Goal: Task Accomplishment & Management: Complete application form

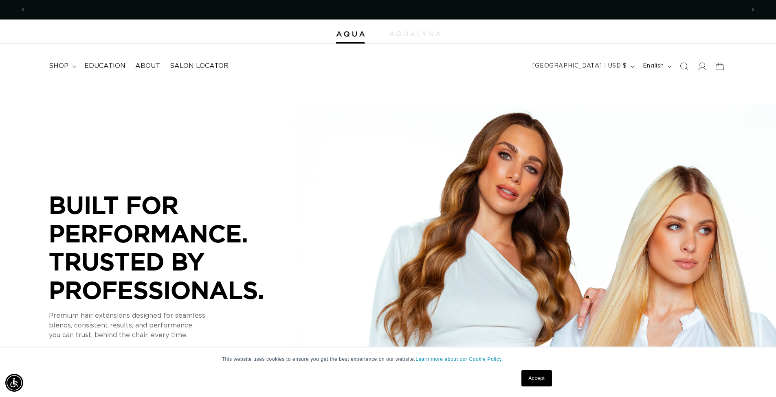
scroll to position [0, 718]
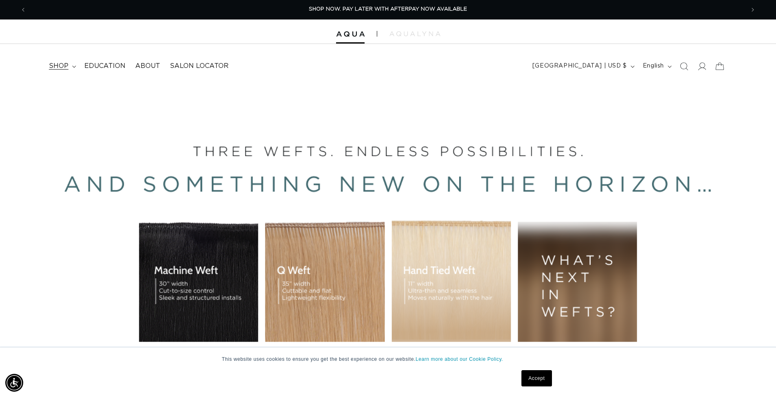
click at [67, 66] on span "shop" at bounding box center [59, 66] width 20 height 9
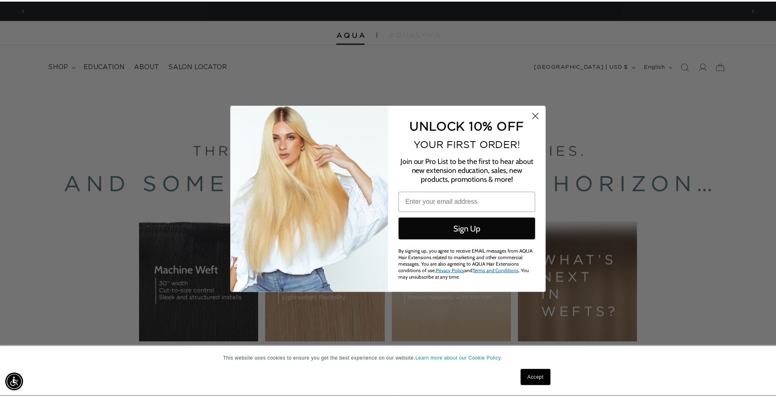
scroll to position [0, 0]
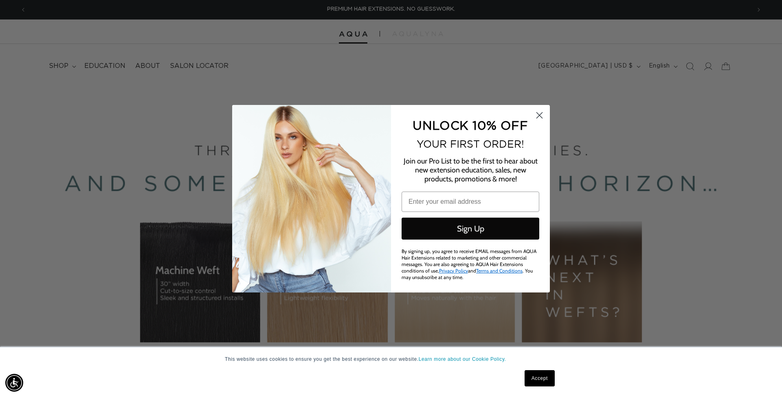
drag, startPoint x: 539, startPoint y: 120, endPoint x: 459, endPoint y: 121, distance: 80.2
click at [537, 120] on icon "Close dialog" at bounding box center [539, 115] width 14 height 14
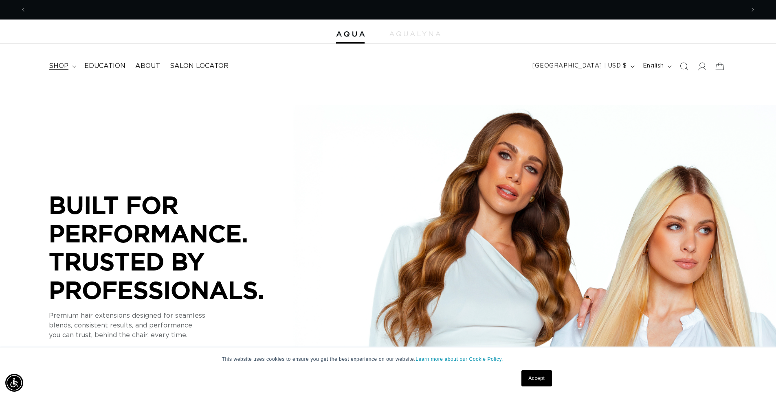
scroll to position [0, 718]
click at [74, 68] on summary "shop" at bounding box center [61, 66] width 35 height 18
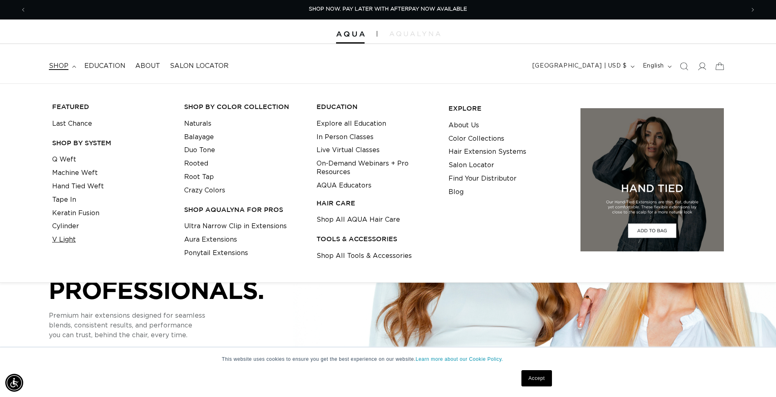
click at [64, 236] on link "V Light" at bounding box center [64, 239] width 24 height 13
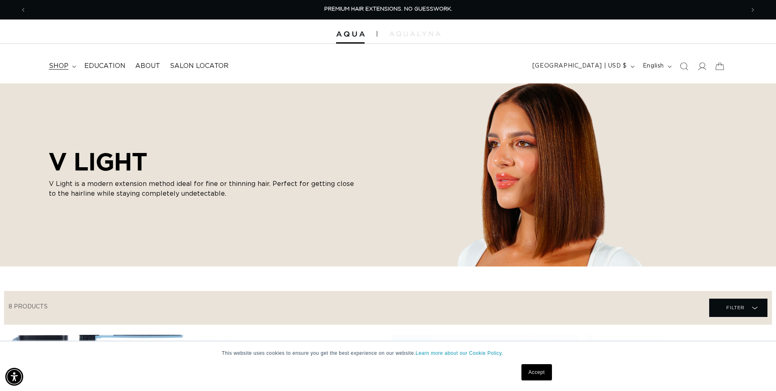
click at [72, 68] on summary "shop" at bounding box center [61, 66] width 35 height 18
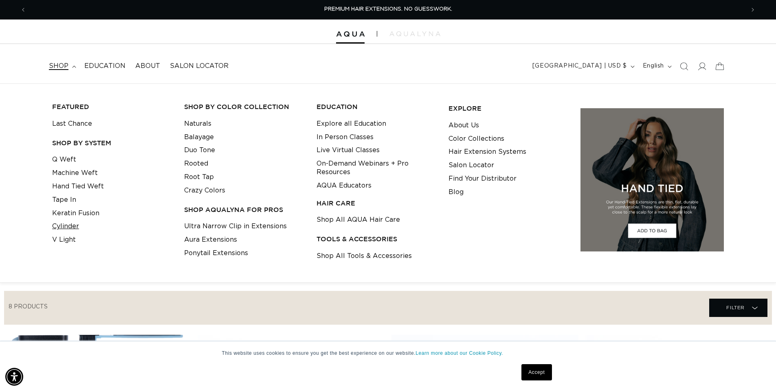
click at [69, 224] on link "Cylinder" at bounding box center [65, 226] width 27 height 13
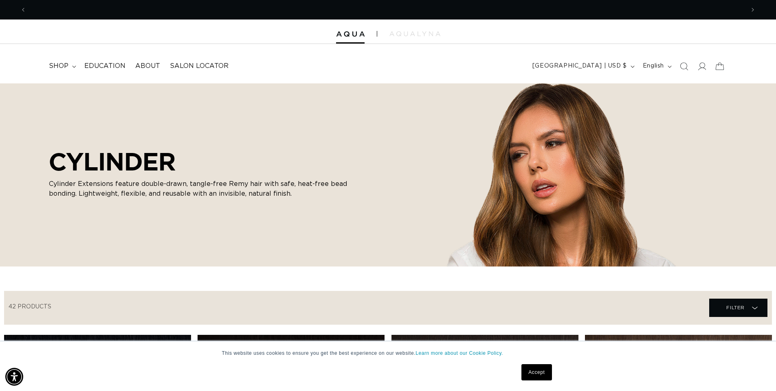
scroll to position [0, 718]
click at [64, 68] on span "shop" at bounding box center [59, 66] width 20 height 9
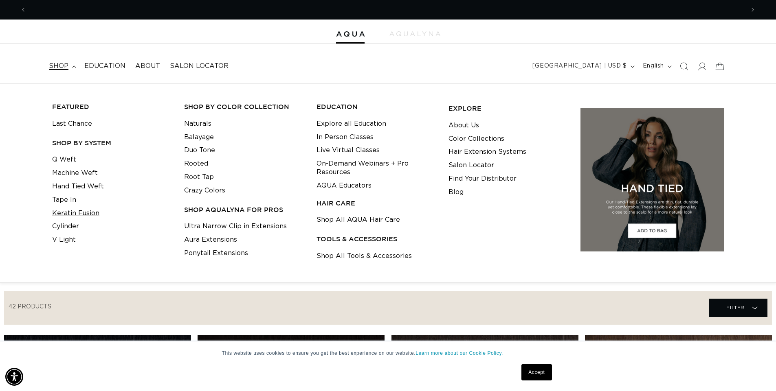
scroll to position [0, 1436]
click at [73, 209] on link "Keratin Fusion" at bounding box center [75, 213] width 47 height 13
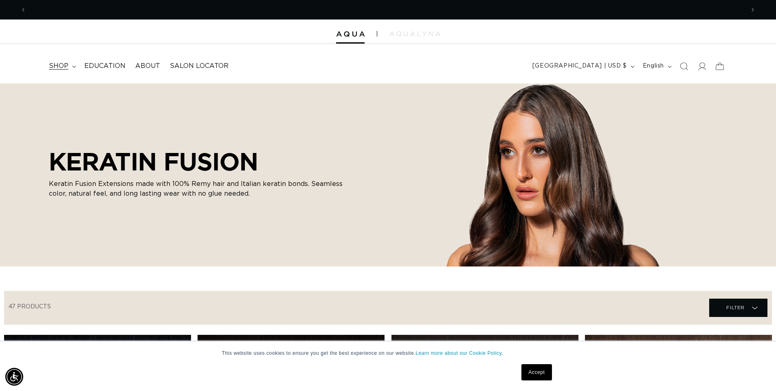
click at [69, 67] on summary "shop" at bounding box center [61, 66] width 35 height 18
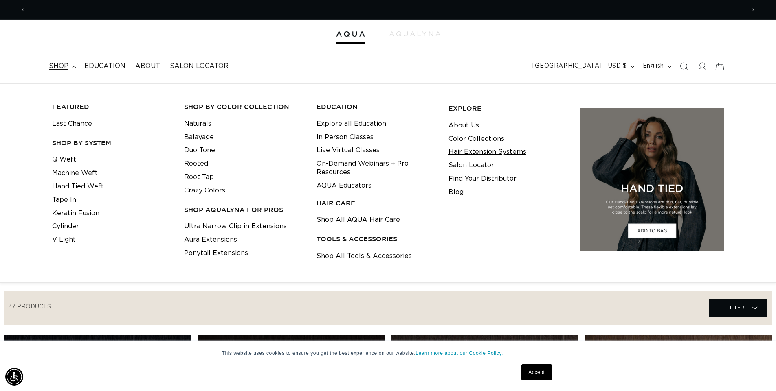
scroll to position [0, 718]
click at [500, 152] on link "Hair Extension Systems" at bounding box center [487, 151] width 78 height 13
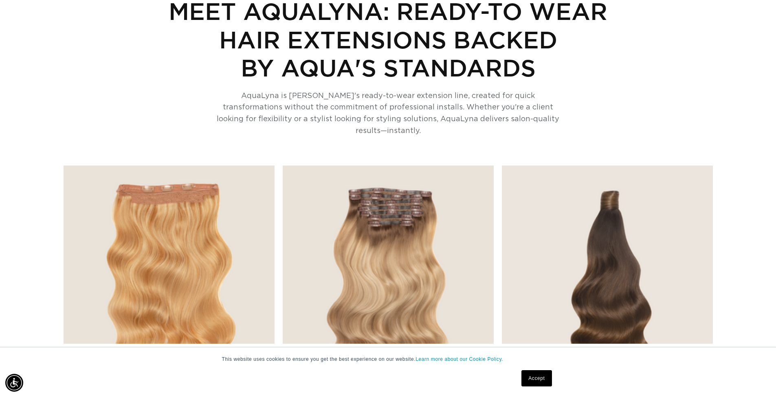
scroll to position [2765, 0]
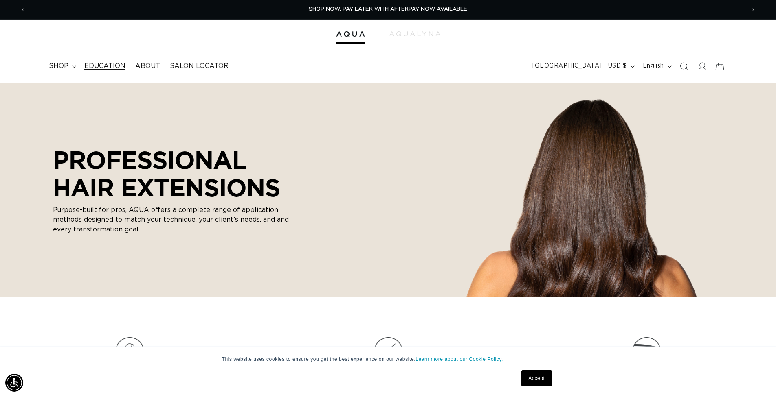
click at [91, 67] on span "Education" at bounding box center [104, 66] width 41 height 9
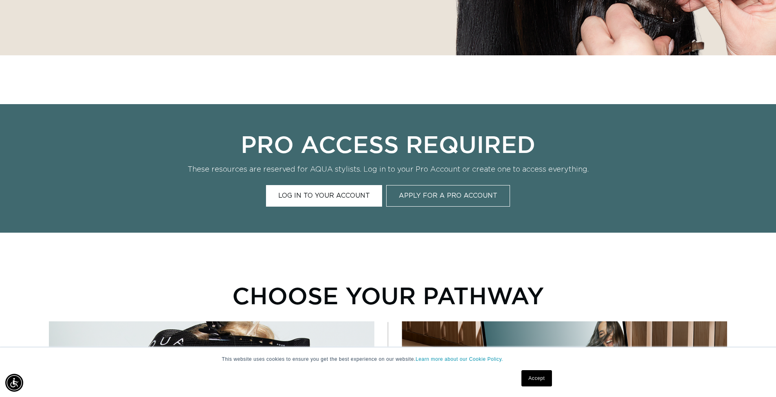
scroll to position [0, 718]
click at [411, 191] on link "Apply for a Pro Account" at bounding box center [448, 196] width 124 height 22
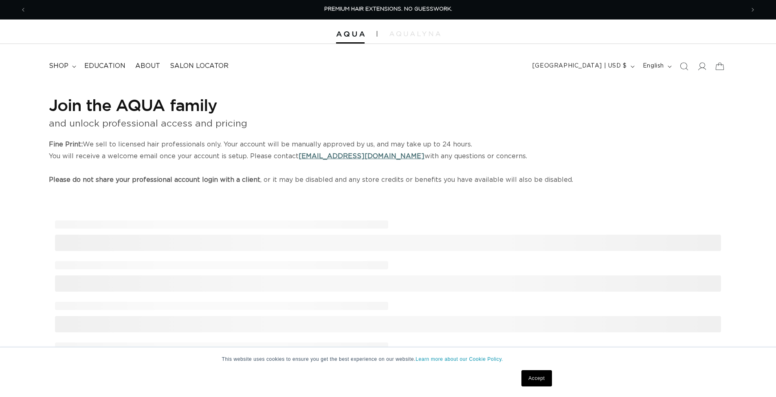
select select "US"
select select "[GEOGRAPHIC_DATA]"
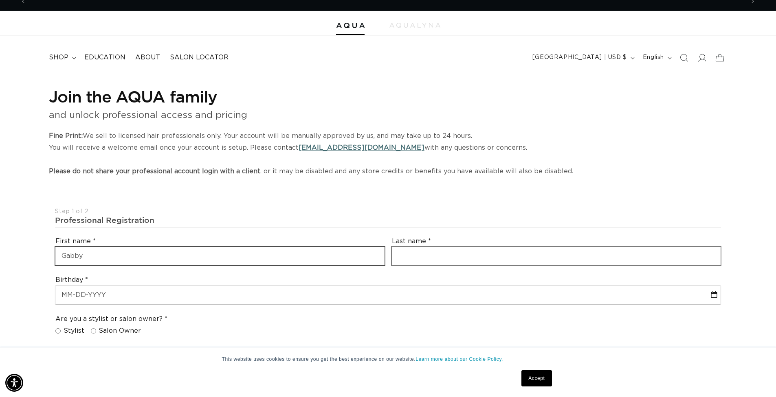
scroll to position [0, 1436]
type input "Gabby"
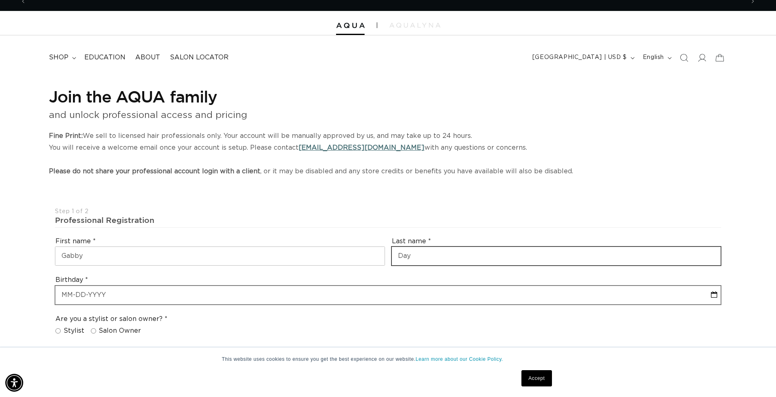
type input "Day"
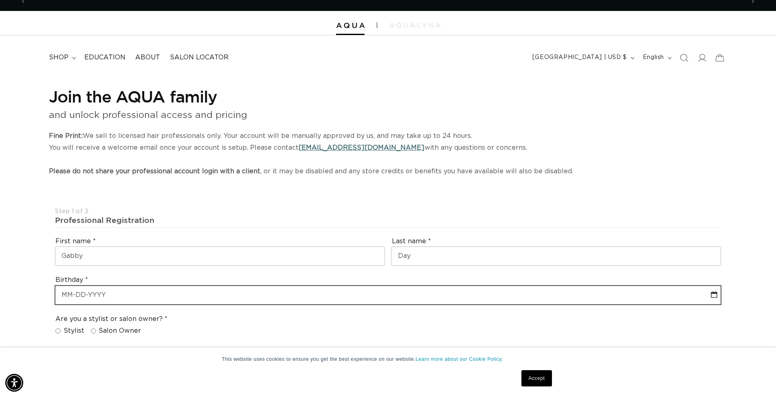
select select "9"
select select "2025"
type input "0"
select select "9"
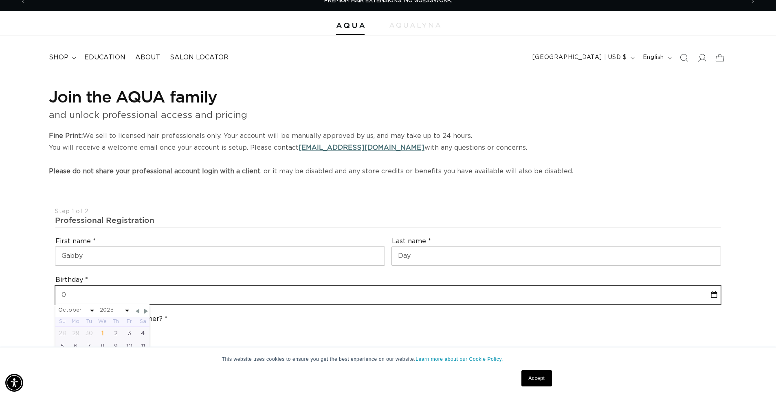
select select "2025"
type input "05"
select select "9"
select select "2025"
type input "05-0"
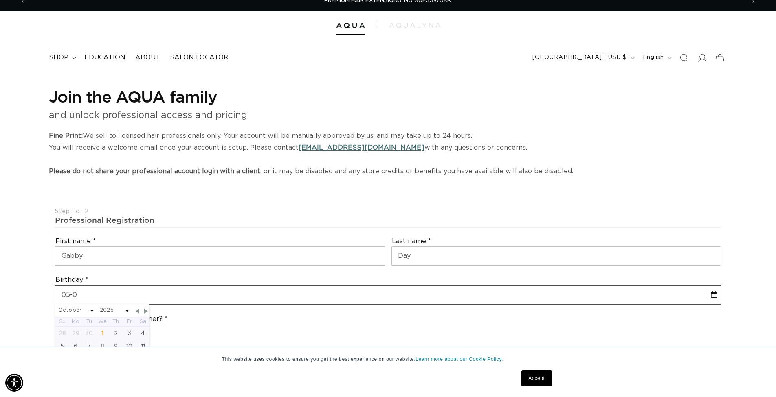
select select "9"
select select "2025"
type input "05-07"
select select "9"
select select "2025"
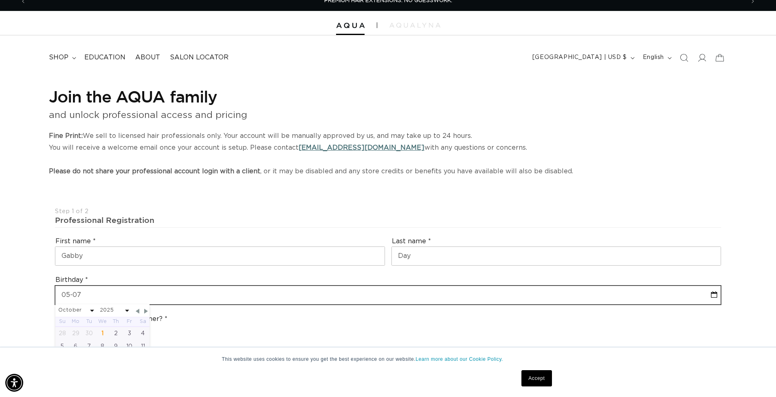
type input "05-07-2"
select select "9"
select select "2025"
type input "05-07-200"
select select "9"
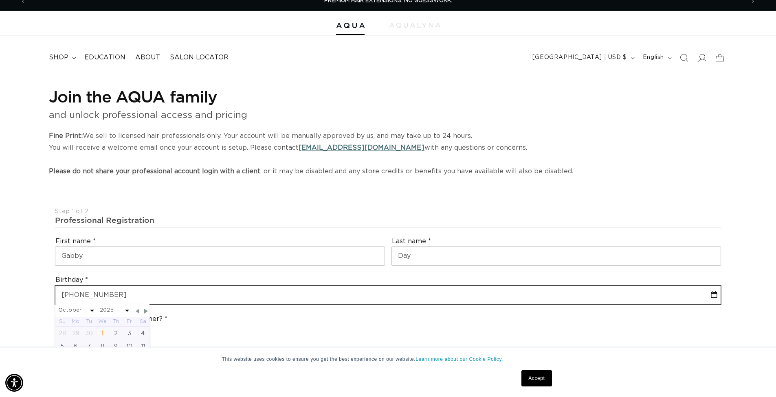
select select "2025"
type input "05-07-2003"
select select "4"
select select "2003"
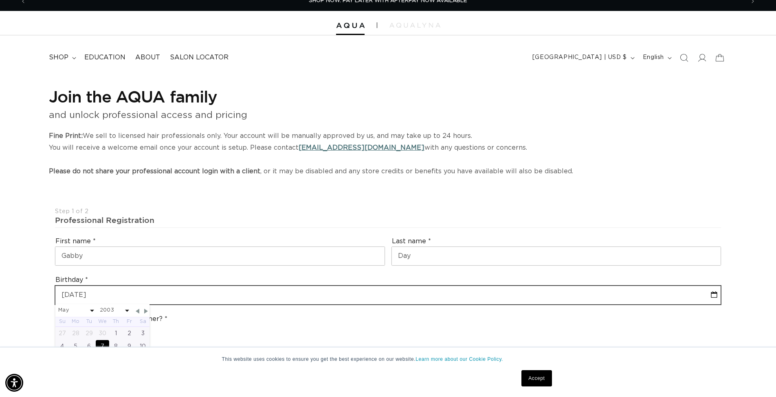
type input "05-07-2003"
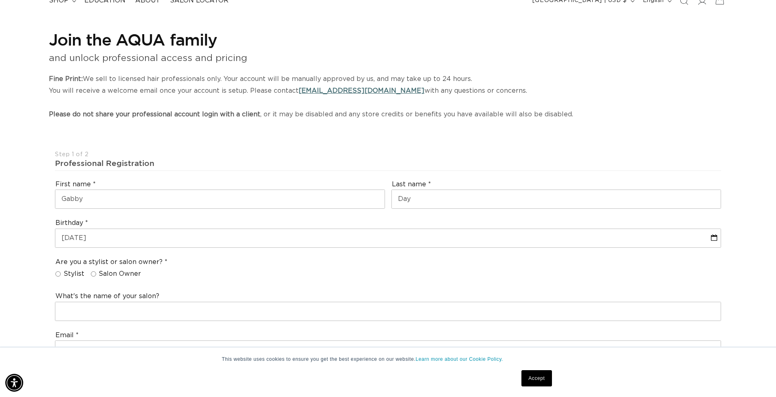
scroll to position [0, 1436]
drag, startPoint x: 59, startPoint y: 271, endPoint x: 63, endPoint y: 278, distance: 8.2
click at [59, 272] on input "Stylist" at bounding box center [57, 274] width 5 height 5
radio input "true"
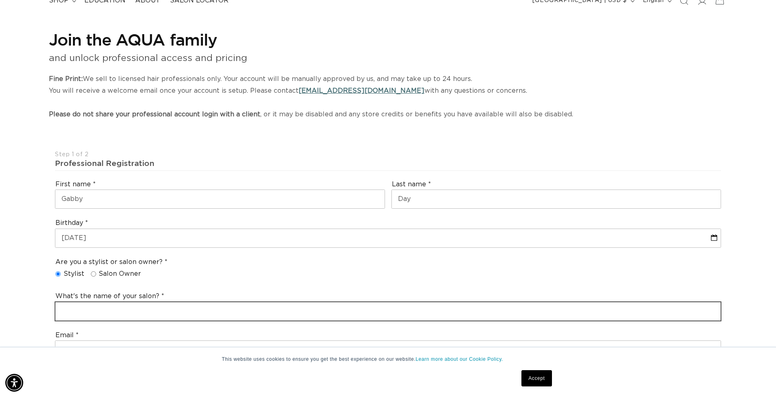
drag, startPoint x: 109, startPoint y: 305, endPoint x: 123, endPoint y: 292, distance: 19.3
type input "{"
type input "Paytin James Salon"
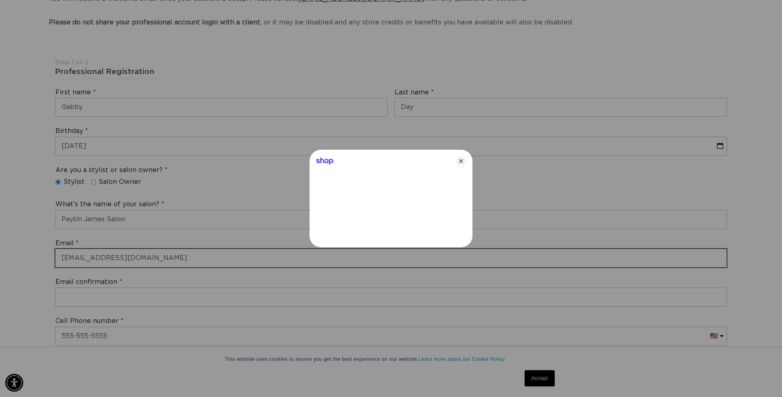
scroll to position [0, 724]
type input "gabbyday03@gmail.com"
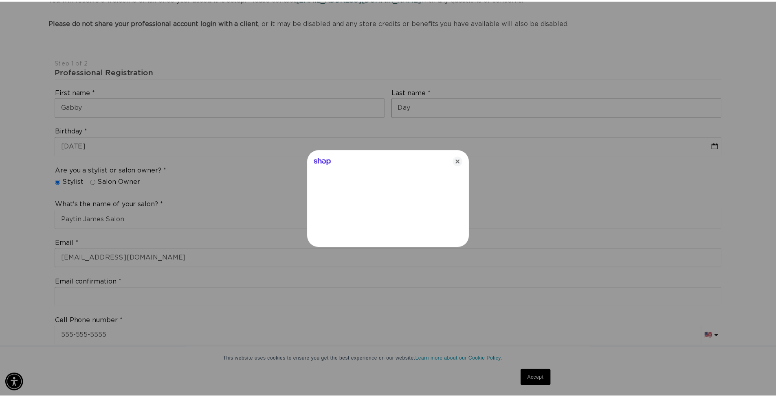
scroll to position [0, 1448]
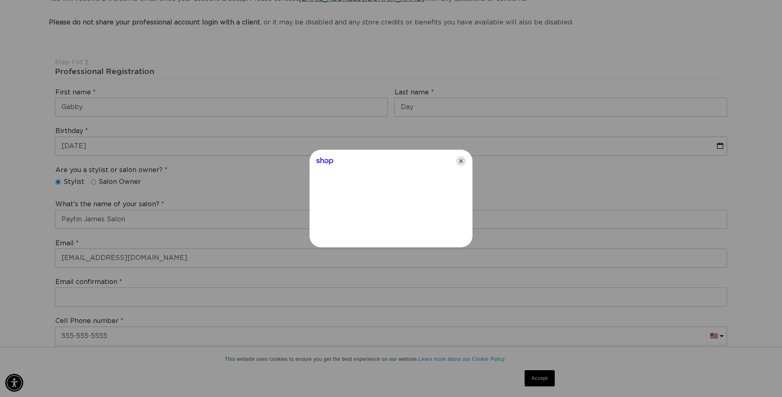
click at [464, 160] on icon "Close" at bounding box center [461, 161] width 10 height 10
type input "gabbyday03@gmail.com"
click at [463, 160] on icon "Close" at bounding box center [461, 161] width 10 height 10
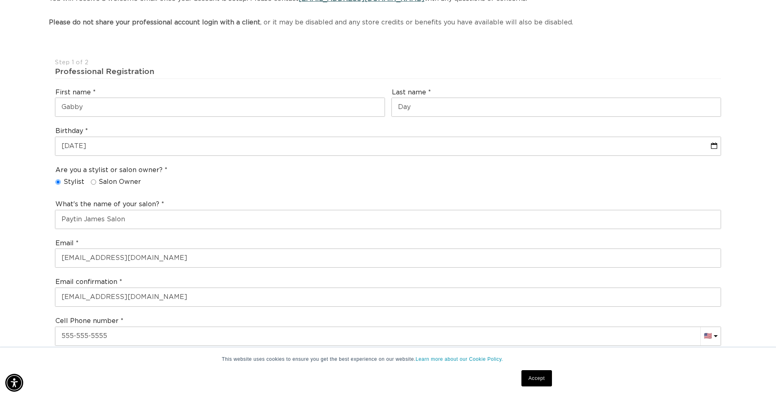
scroll to position [275, 0]
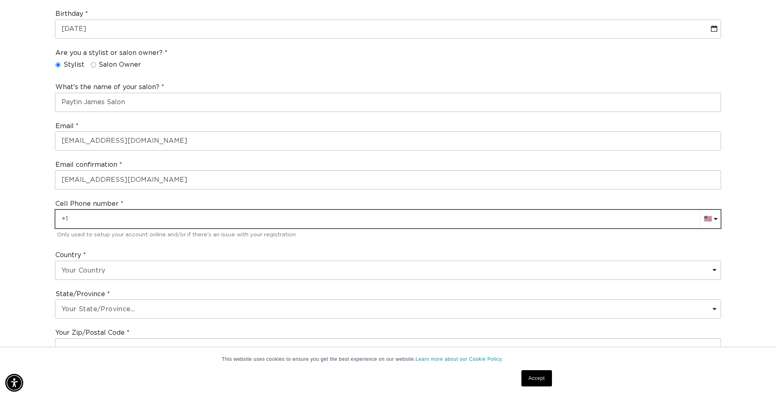
drag, startPoint x: 99, startPoint y: 217, endPoint x: 101, endPoint y: 224, distance: 7.9
type input "+1 603 805 9552"
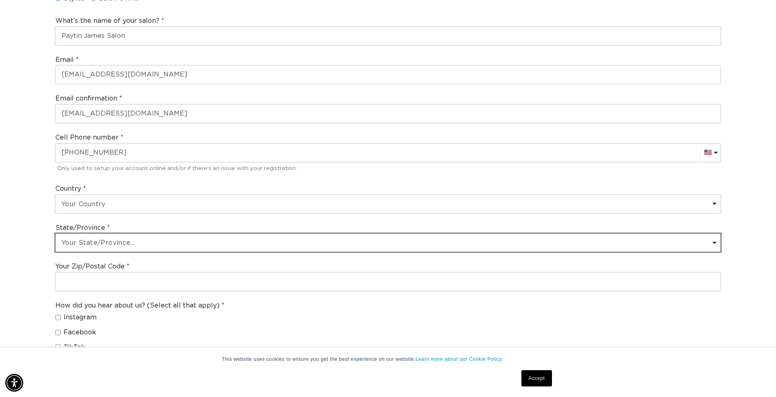
scroll to position [0, 0]
select select "[US_STATE]"
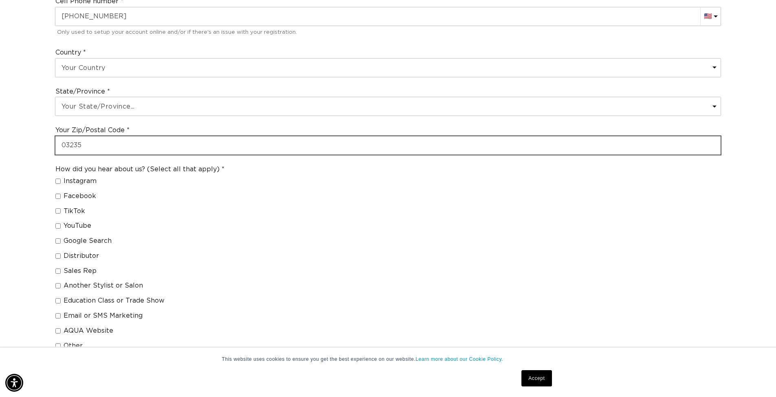
type input "03235"
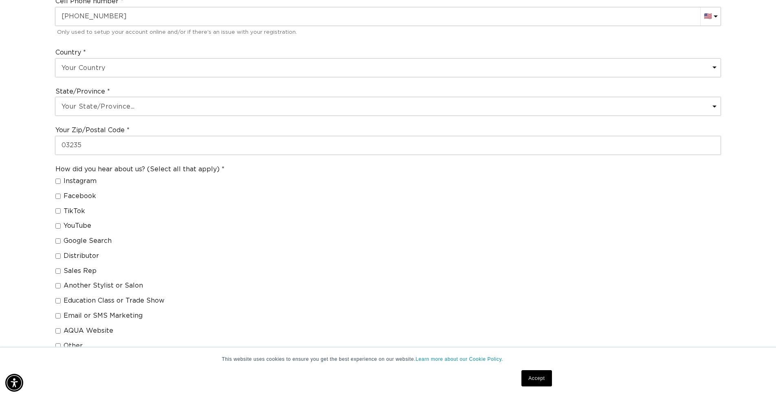
click at [57, 254] on input "Distributor" at bounding box center [57, 256] width 5 height 5
checkbox input "true"
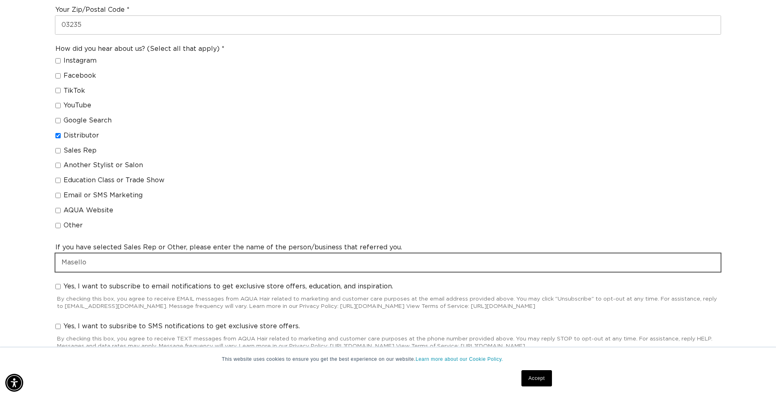
type input "Masello"
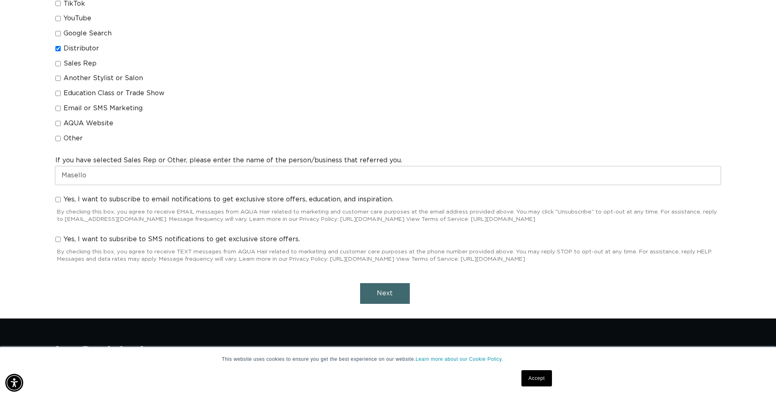
scroll to position [698, 0]
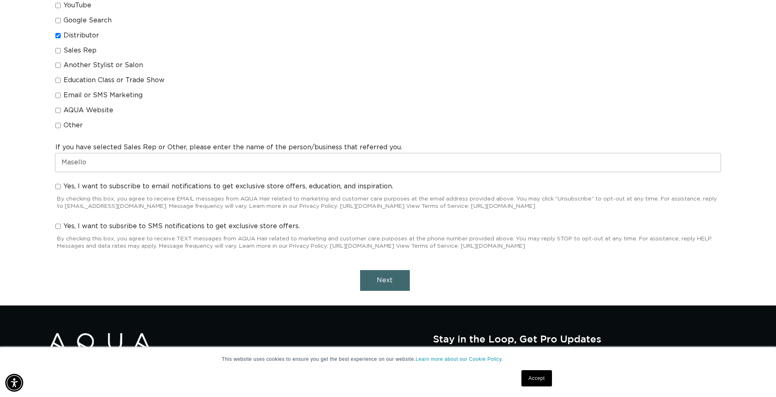
click at [399, 270] on button "Next" at bounding box center [385, 280] width 50 height 21
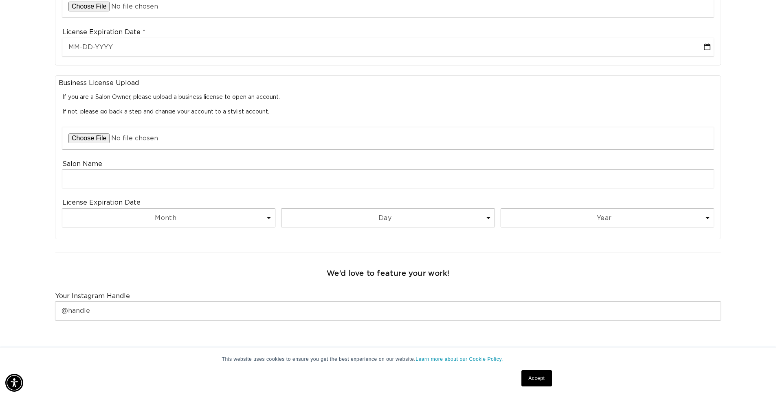
scroll to position [0, 1436]
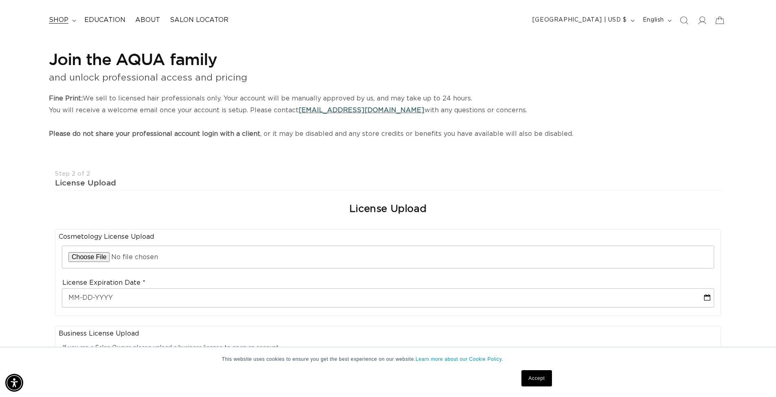
click at [57, 20] on span "shop" at bounding box center [59, 20] width 20 height 9
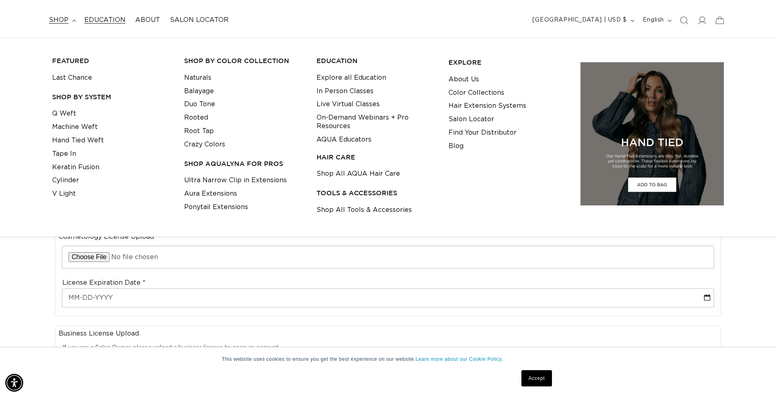
click at [113, 17] on span "Education" at bounding box center [104, 20] width 41 height 9
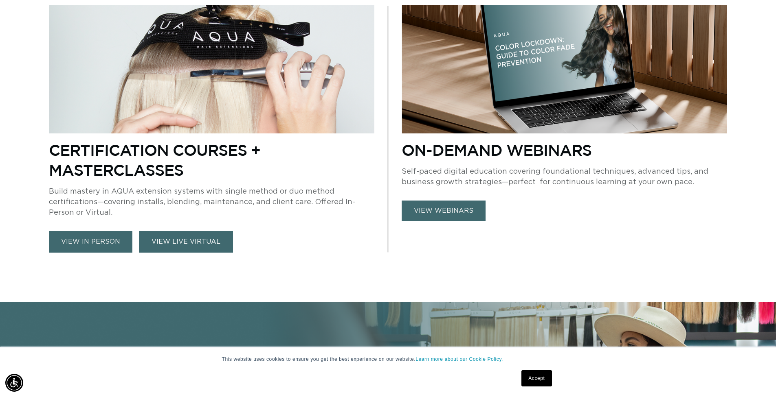
click at [213, 247] on link "VIEW LIVE VIRTUAL" at bounding box center [186, 242] width 94 height 22
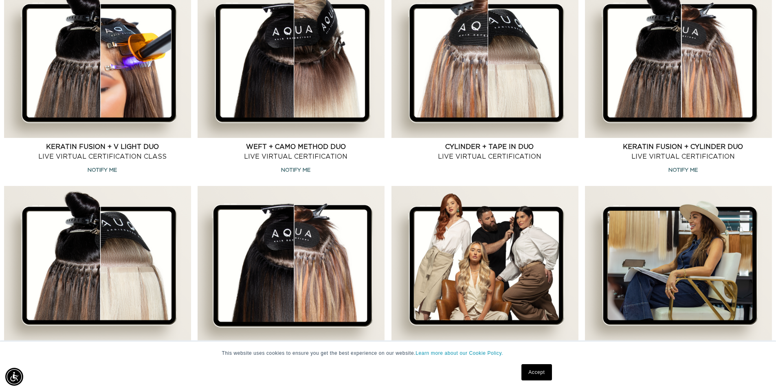
scroll to position [704, 0]
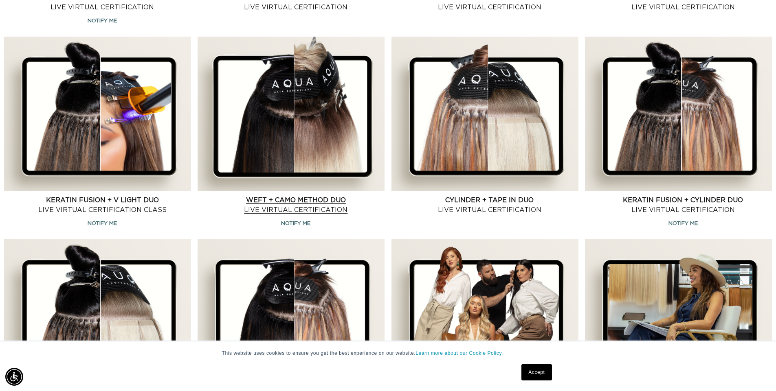
click at [322, 213] on link "Weft + CAMO Method Duo Live Virtual Certification" at bounding box center [296, 205] width 178 height 20
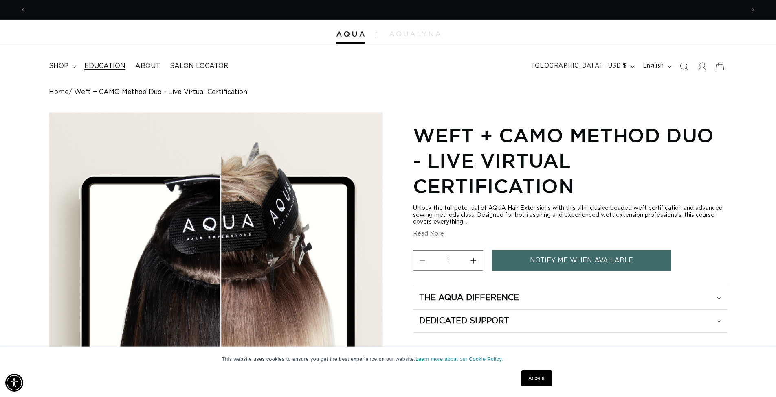
scroll to position [0, 1436]
click at [68, 65] on span "shop" at bounding box center [59, 66] width 20 height 9
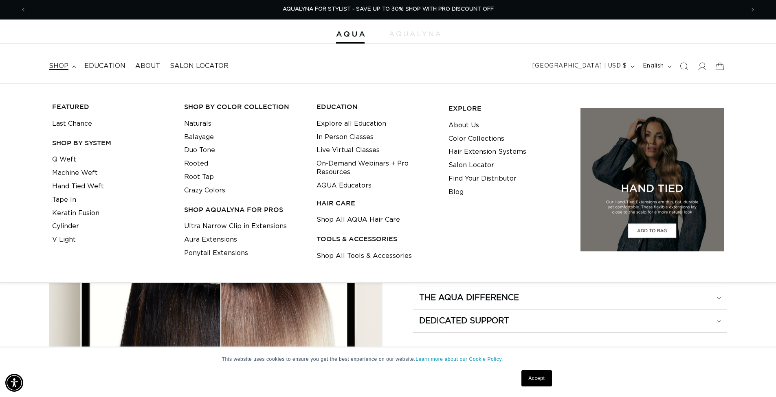
click at [457, 123] on link "About Us" at bounding box center [463, 125] width 31 height 13
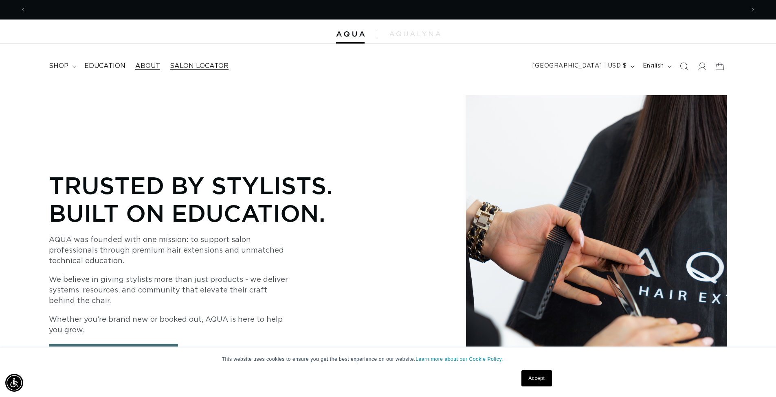
scroll to position [0, 1436]
click at [186, 66] on span "Salon Locator" at bounding box center [199, 66] width 59 height 9
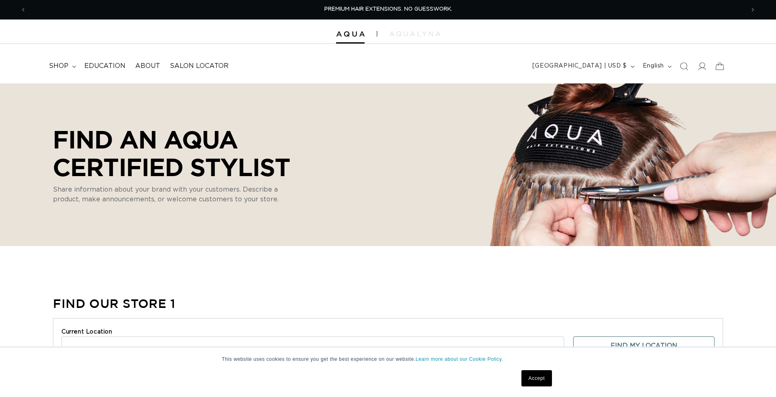
select select "m"
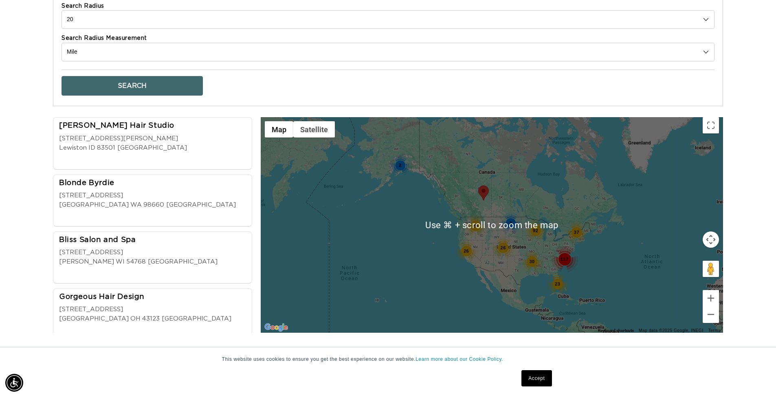
scroll to position [0, 718]
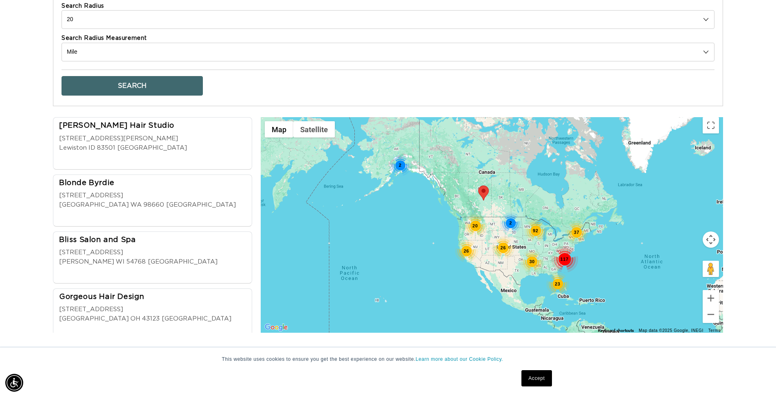
click at [579, 233] on div "37" at bounding box center [576, 232] width 23 height 23
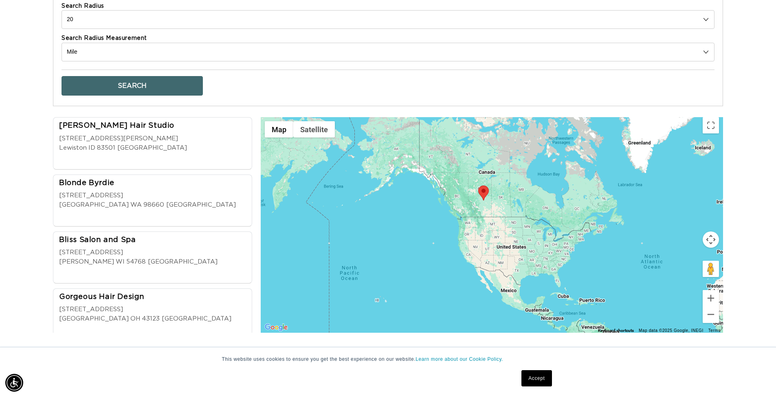
scroll to position [0, 1436]
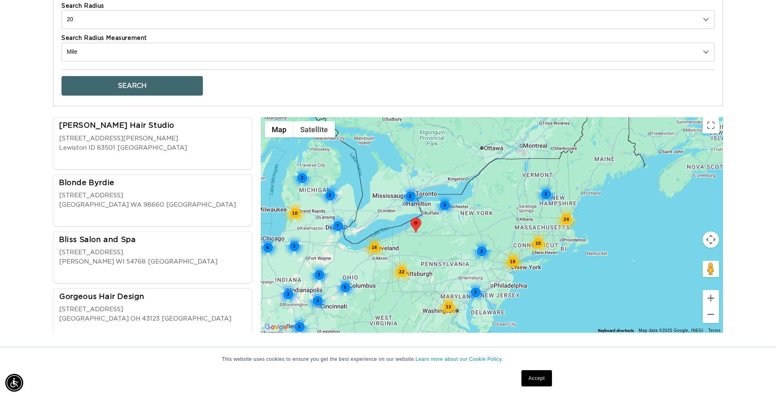
click at [557, 197] on div "5 3 22 24 3 3 10 15 13 10 3 16 2 7 2 2 3 6 3 3 19 2 2 2 2" at bounding box center [492, 225] width 462 height 216
click at [565, 204] on div "5 3 22 24 3 3 10 15 13 10 3 16 2 7 2 2 3 6 3 3 19 2 2 2 2" at bounding box center [492, 225] width 462 height 216
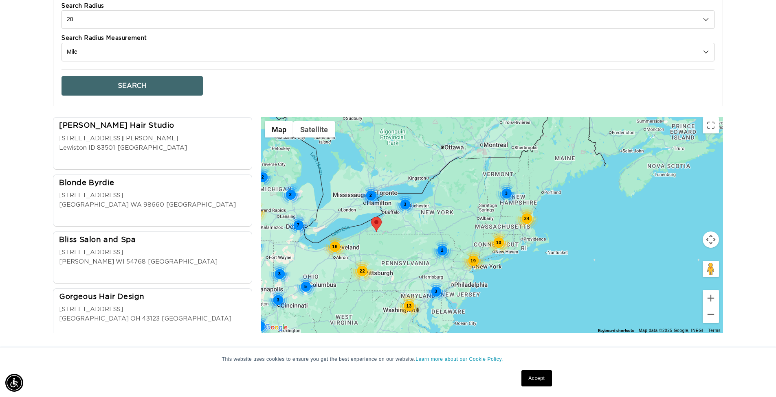
drag, startPoint x: 575, startPoint y: 209, endPoint x: 537, endPoint y: 219, distance: 38.9
click at [532, 208] on div "24" at bounding box center [526, 218] width 23 height 23
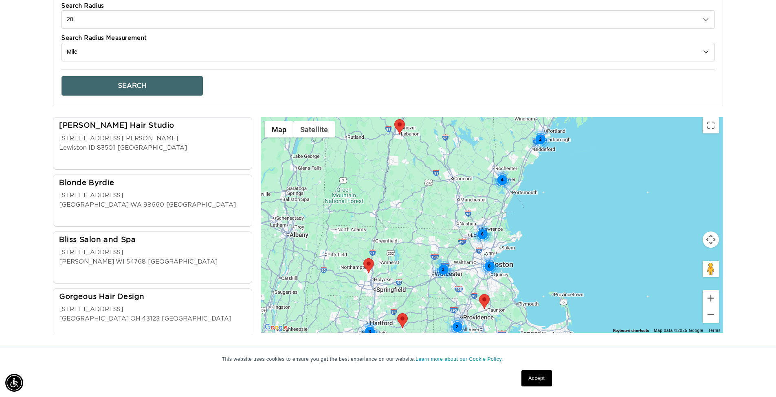
scroll to position [0, 718]
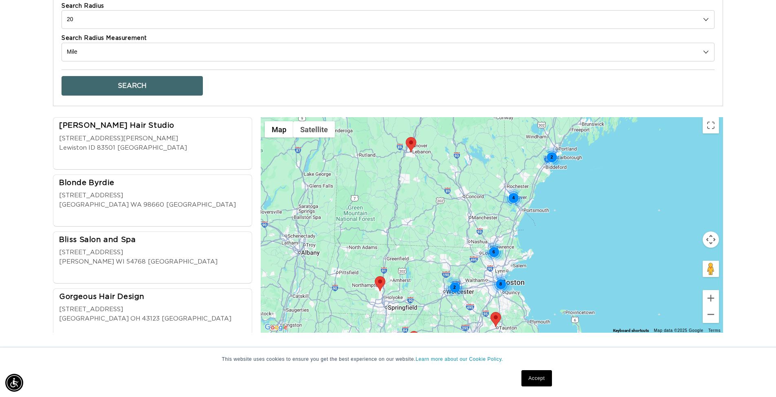
drag, startPoint x: 483, startPoint y: 204, endPoint x: 485, endPoint y: 215, distance: 10.9
click at [485, 215] on div "6 8 3 2 2 4 2 2" at bounding box center [492, 225] width 462 height 216
click at [506, 180] on div "6 8 3 2 2 4 2 2" at bounding box center [492, 225] width 462 height 216
click at [513, 196] on div "4" at bounding box center [514, 199] width 22 height 22
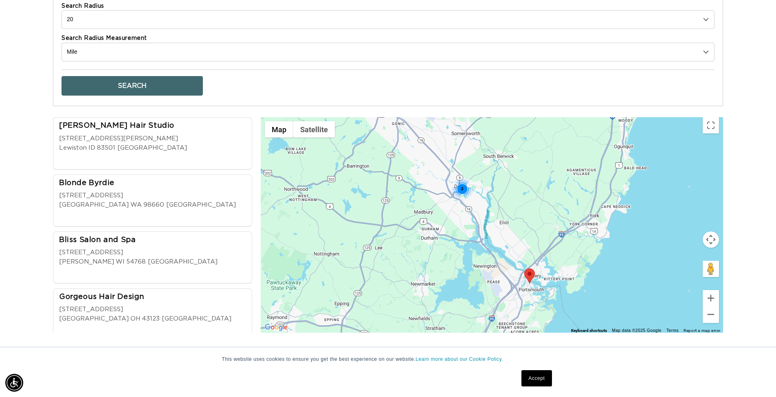
click at [524, 269] on area at bounding box center [524, 269] width 0 height 0
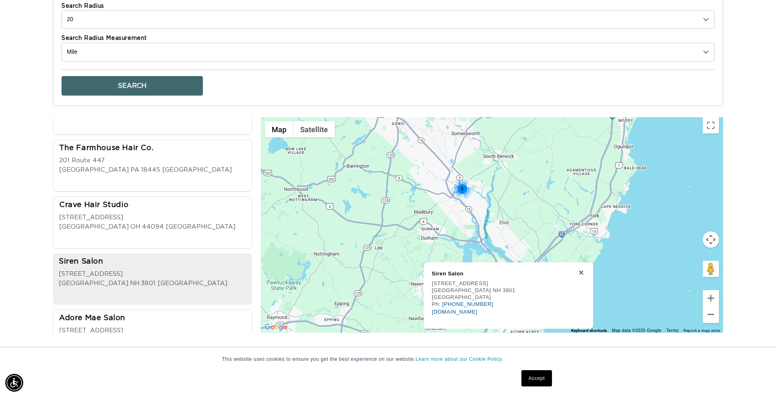
scroll to position [16551, 0]
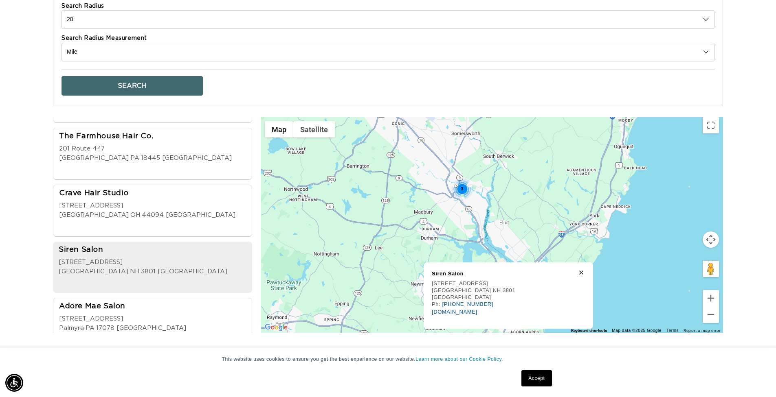
click at [463, 187] on div "3" at bounding box center [463, 189] width 22 height 22
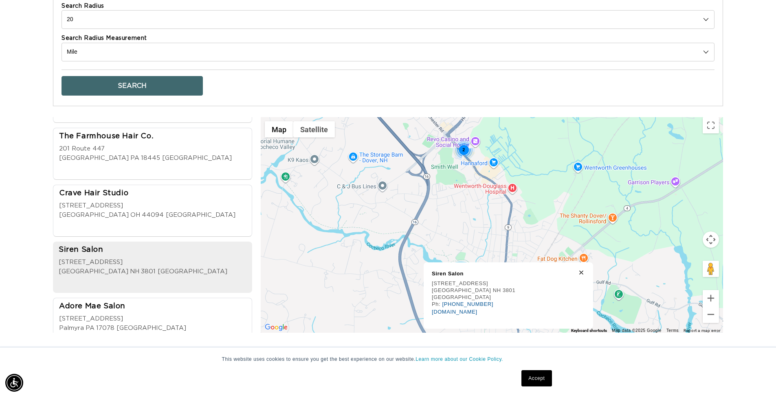
scroll to position [0, 1436]
click at [463, 149] on div "2" at bounding box center [464, 151] width 22 height 22
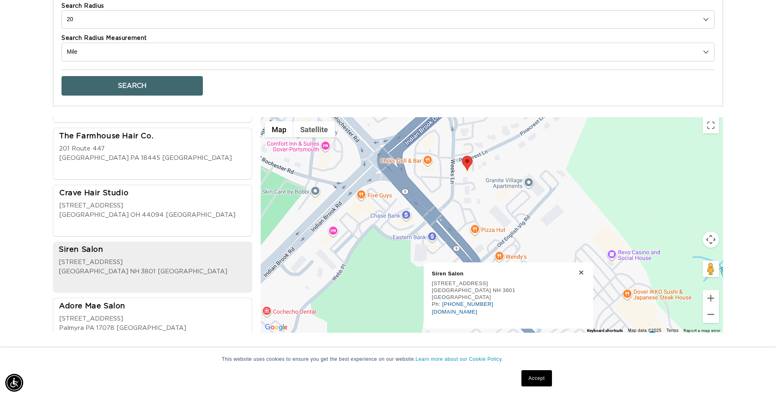
scroll to position [0, 0]
click at [462, 156] on area at bounding box center [462, 156] width 0 height 0
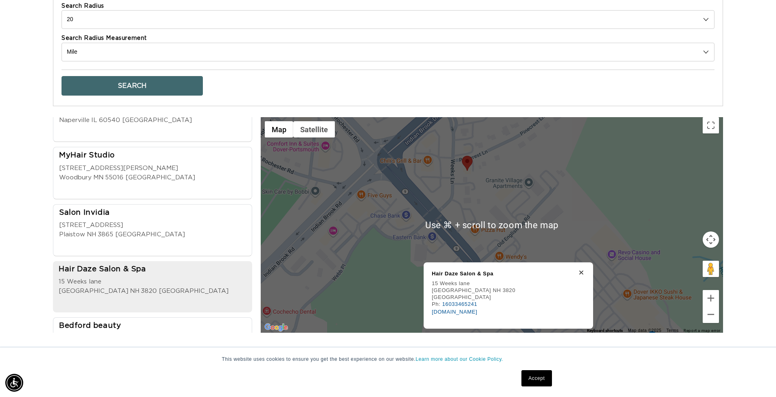
scroll to position [361, 0]
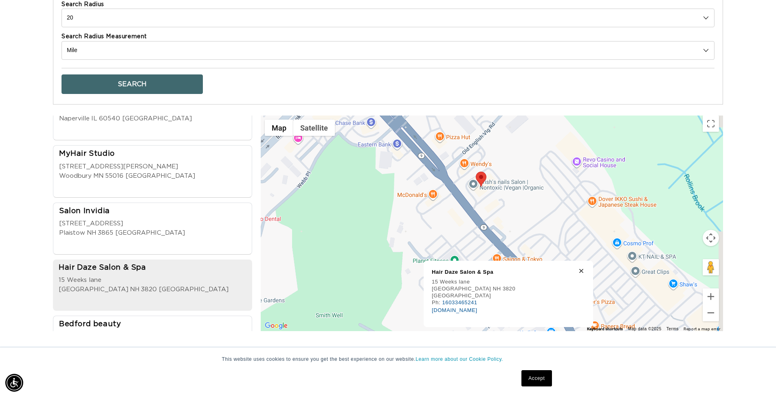
drag, startPoint x: 600, startPoint y: 228, endPoint x: 566, endPoint y: 139, distance: 95.4
click at [566, 139] on div at bounding box center [492, 224] width 462 height 216
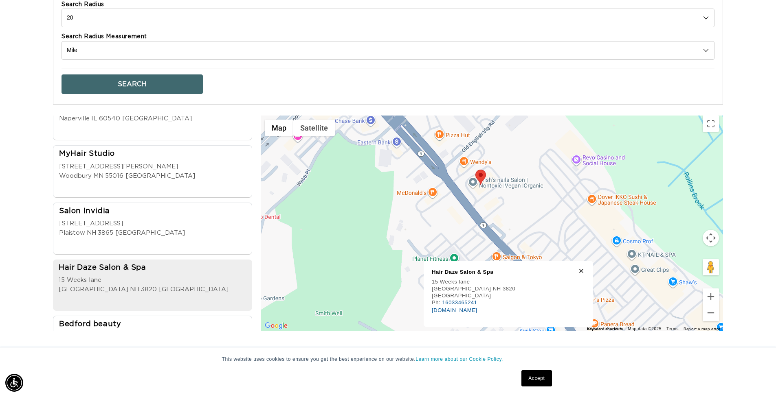
click at [475, 170] on area at bounding box center [475, 170] width 0 height 0
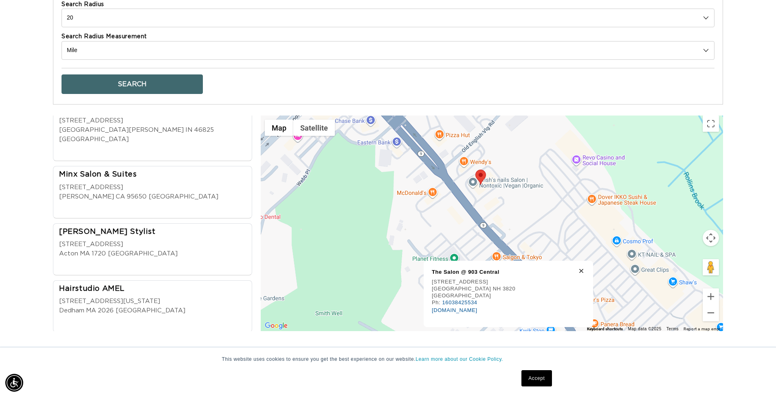
scroll to position [8721, 0]
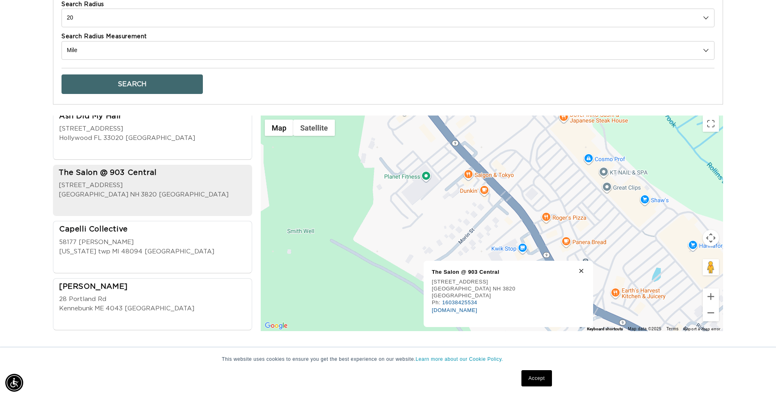
drag, startPoint x: 592, startPoint y: 223, endPoint x: 554, endPoint y: 65, distance: 162.1
click at [554, 65] on div "Find Our Stores Current Location Find My Location Search Radius 10 20 30 40 No …" at bounding box center [388, 138] width 670 height 408
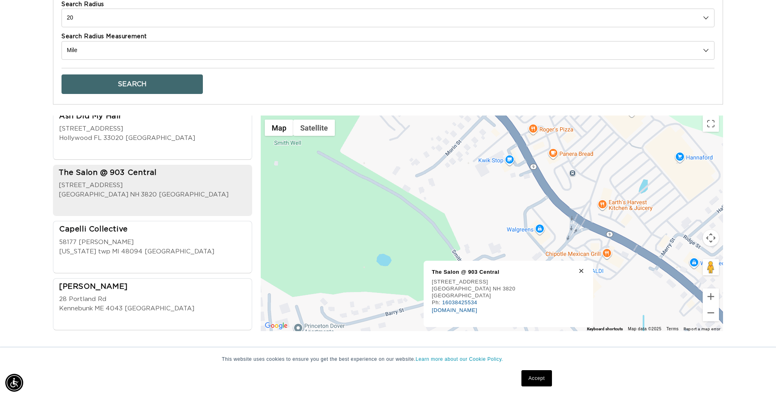
scroll to position [0, 1436]
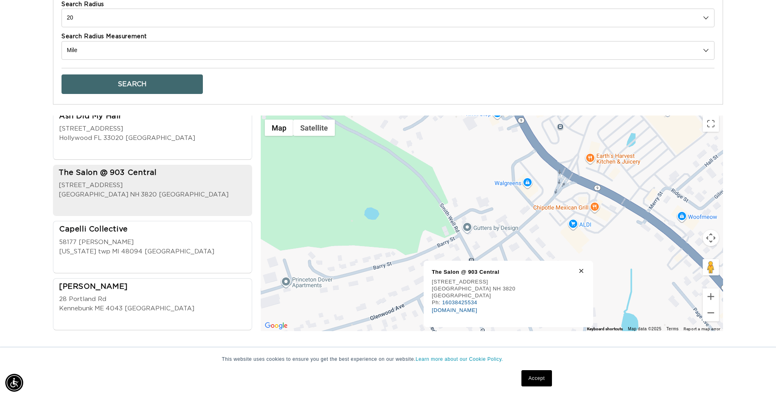
drag, startPoint x: 548, startPoint y: 275, endPoint x: 519, endPoint y: 254, distance: 35.8
click at [579, 273] on icon at bounding box center [581, 271] width 4 height 4
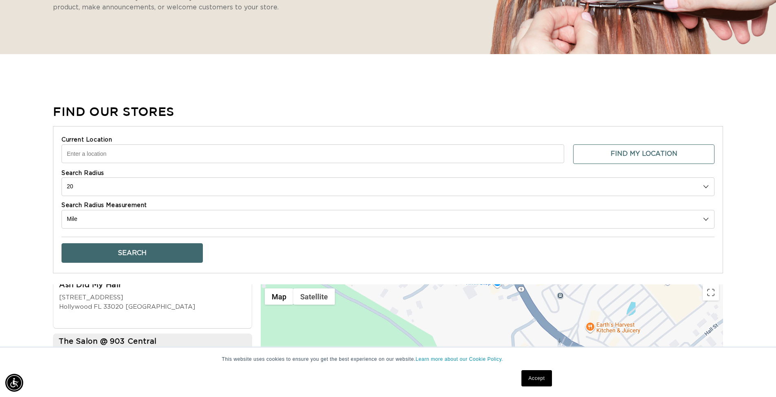
scroll to position [0, 0]
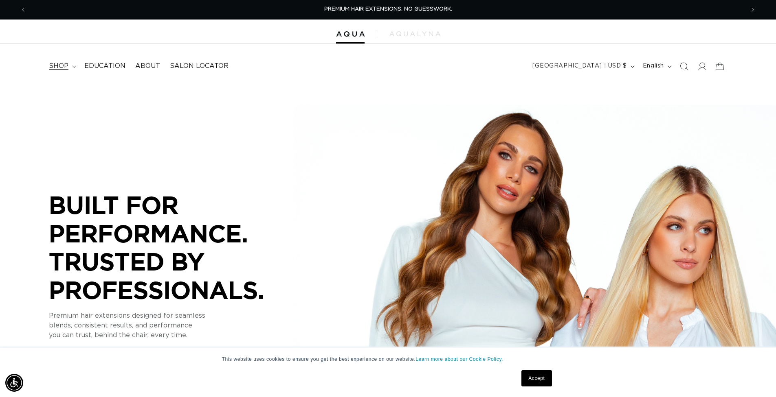
click at [67, 68] on span "shop" at bounding box center [59, 66] width 20 height 9
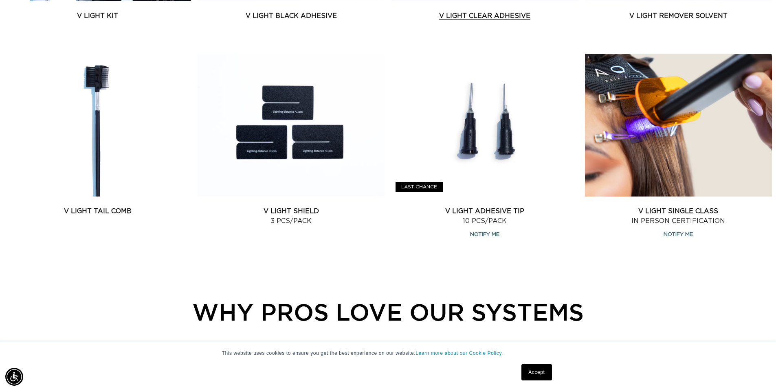
scroll to position [0, 718]
